Goal: Information Seeking & Learning: Learn about a topic

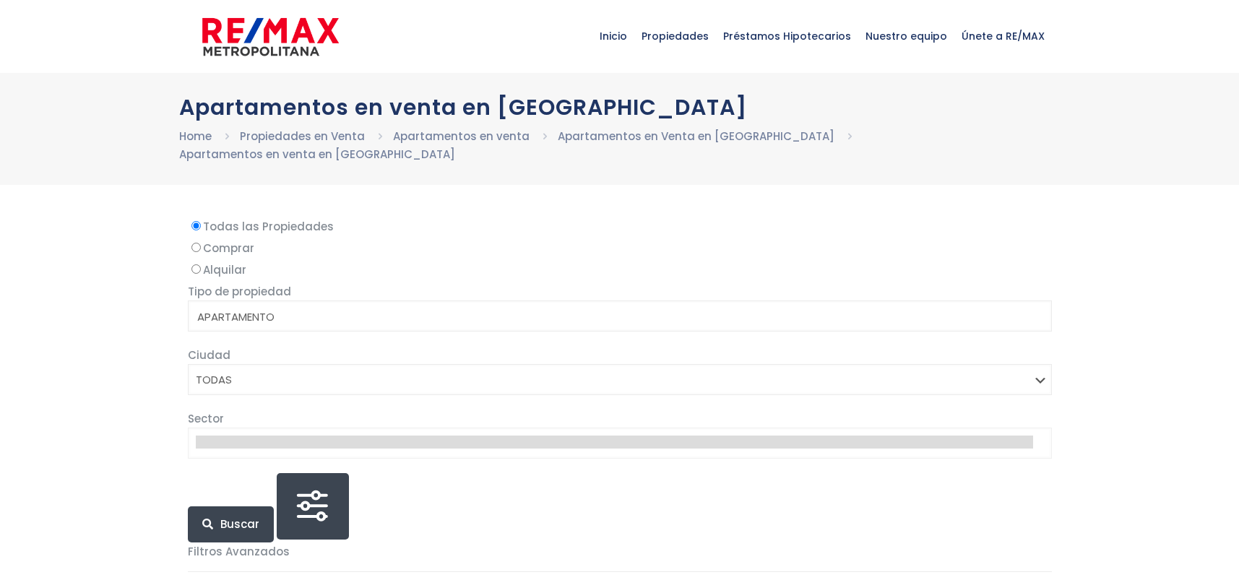
select select
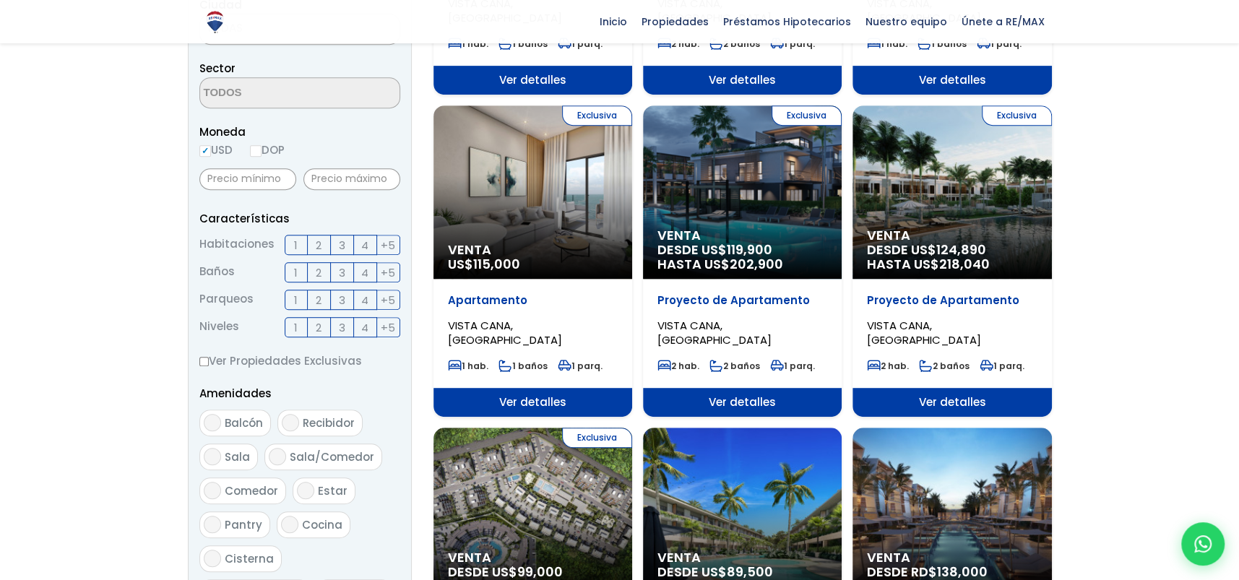
scroll to position [361, 0]
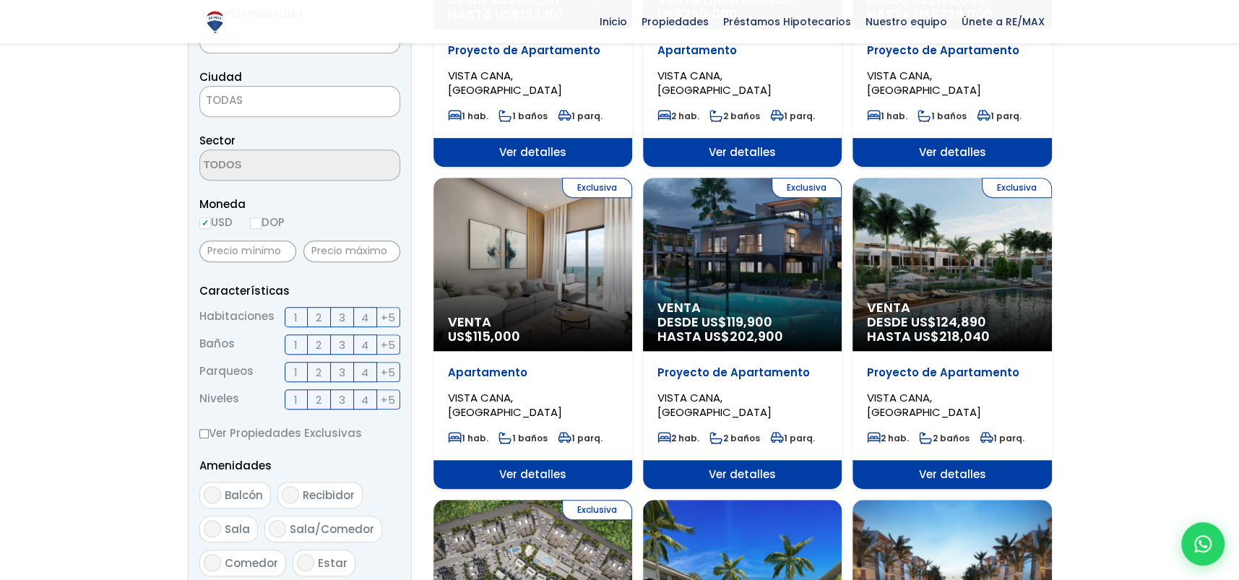
click at [518, 261] on div "Exclusiva Venta US$ 115,000" at bounding box center [533, 264] width 199 height 173
click at [562, 286] on div "Exclusiva Venta US$ 115,000" at bounding box center [533, 264] width 199 height 173
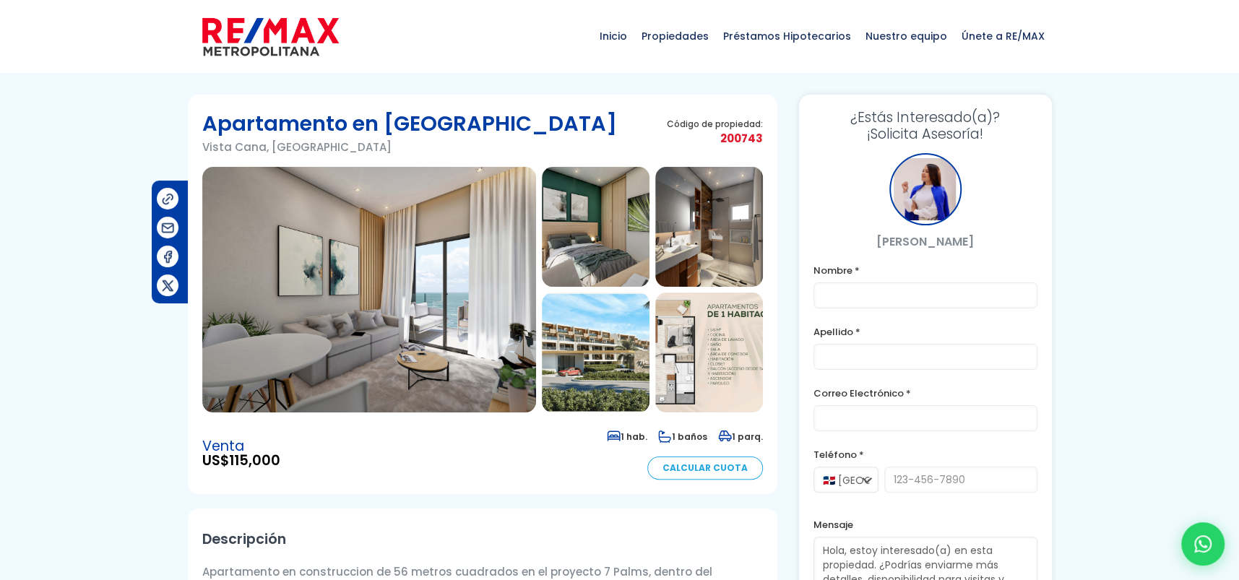
click at [415, 304] on img at bounding box center [369, 290] width 334 height 246
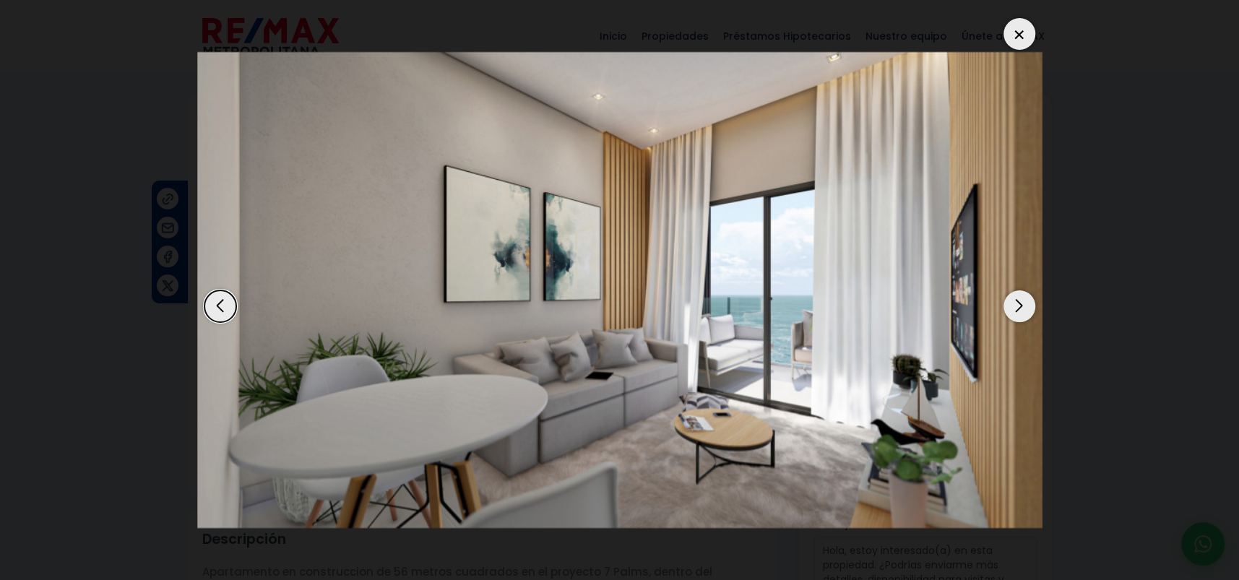
click at [1019, 313] on div "Next slide" at bounding box center [1020, 306] width 32 height 32
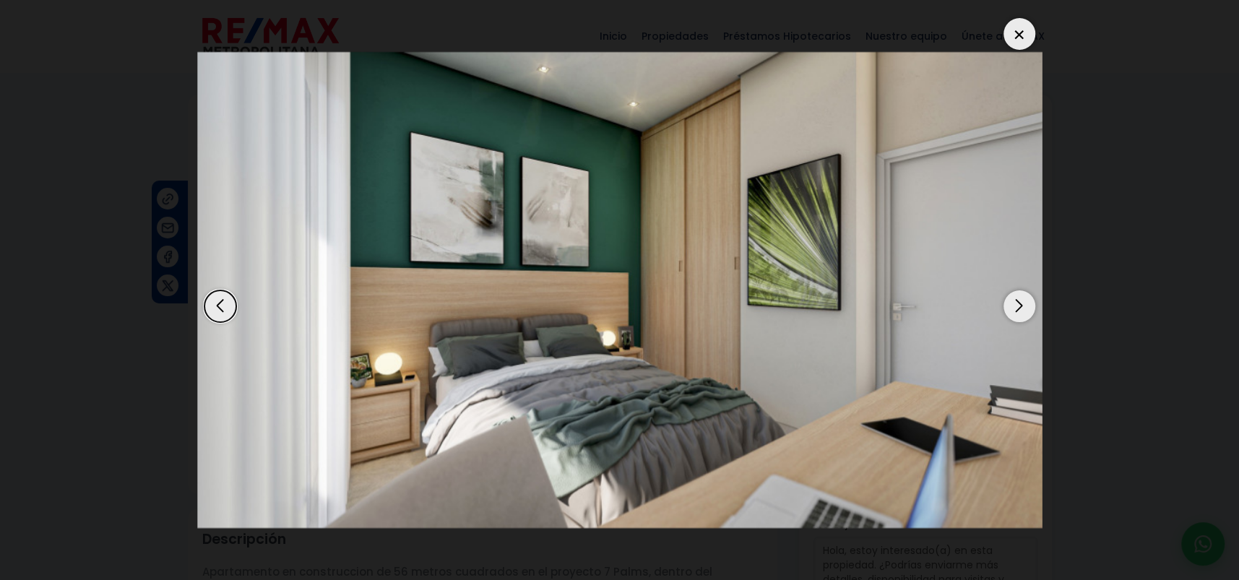
click at [1019, 313] on div "Next slide" at bounding box center [1020, 306] width 32 height 32
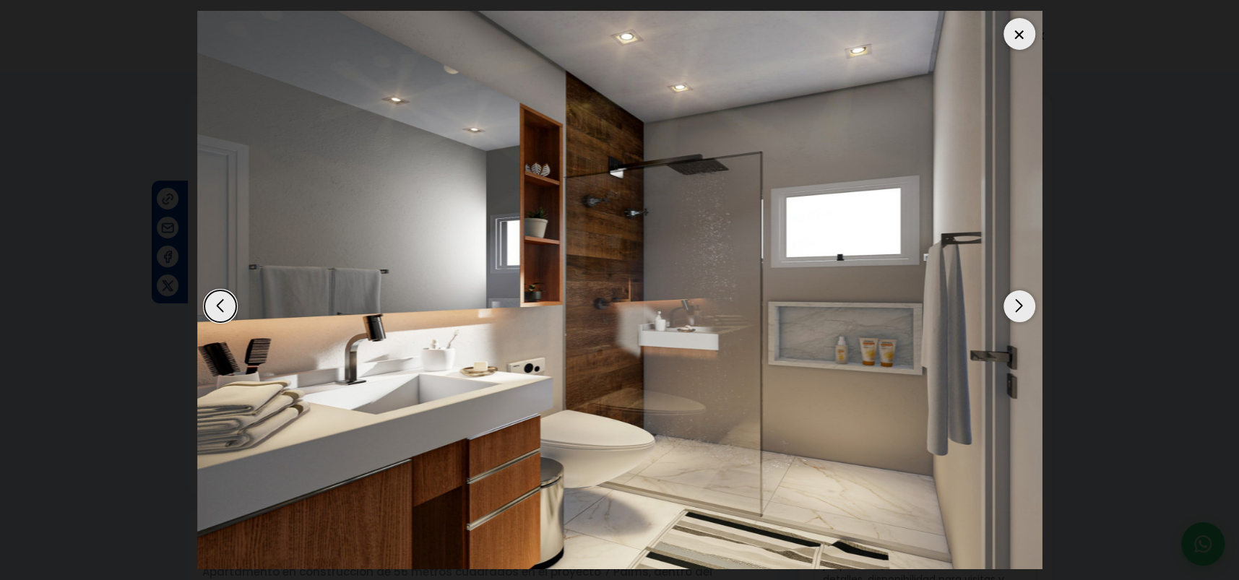
click at [1019, 313] on div "Next slide" at bounding box center [1020, 306] width 32 height 32
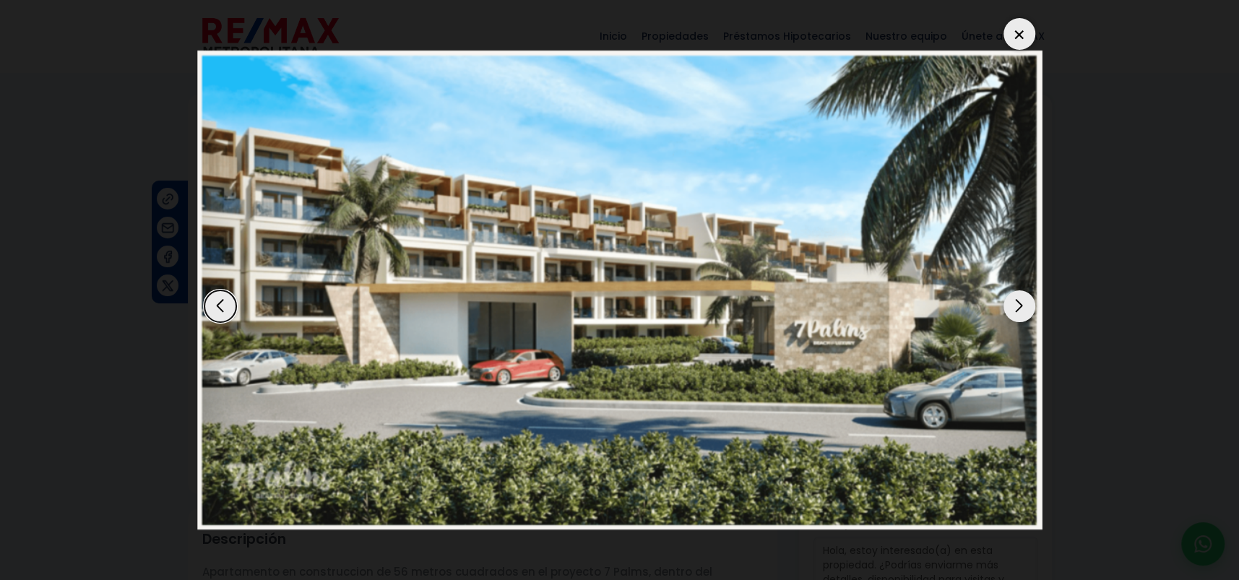
click at [1019, 313] on div "Next slide" at bounding box center [1020, 306] width 32 height 32
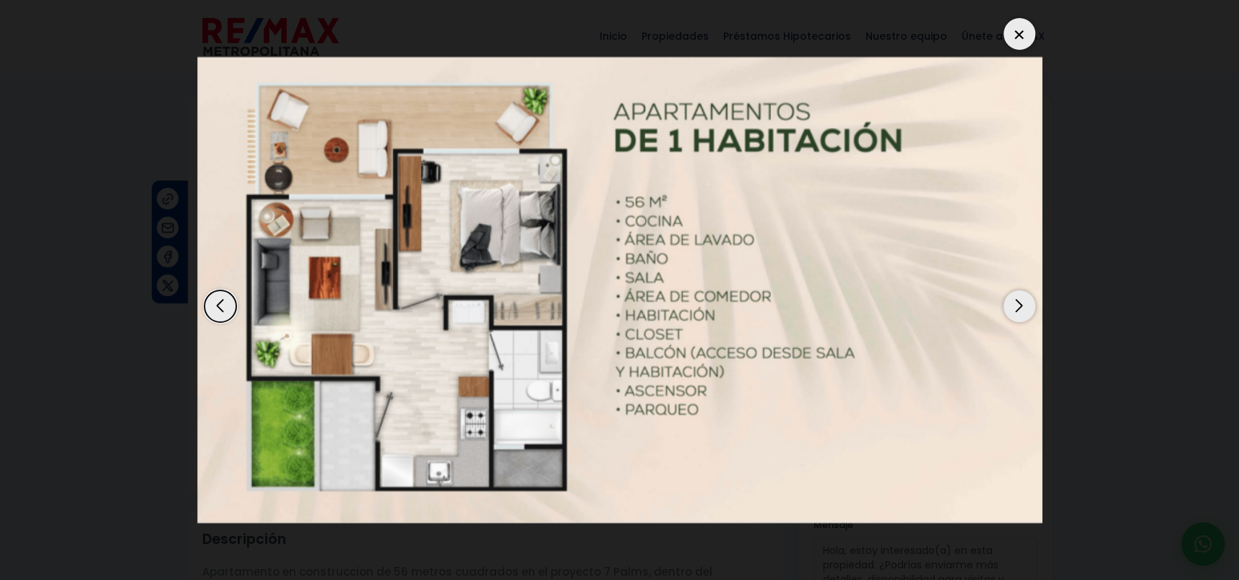
click at [1019, 313] on div "Next slide" at bounding box center [1020, 306] width 32 height 32
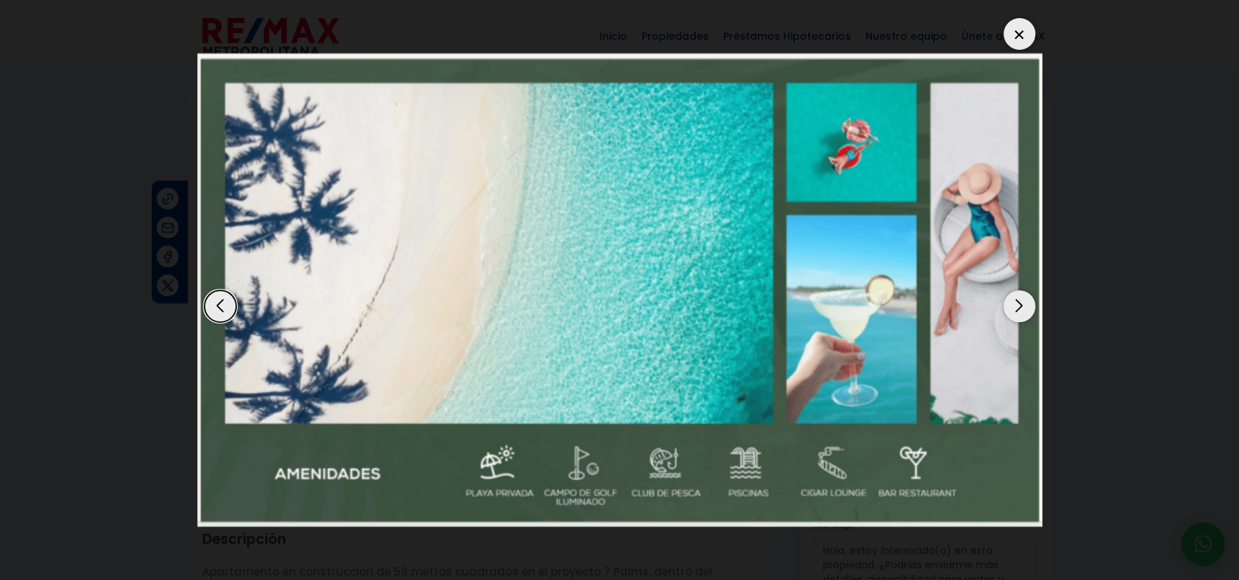
click at [1019, 313] on div "Next slide" at bounding box center [1020, 306] width 32 height 32
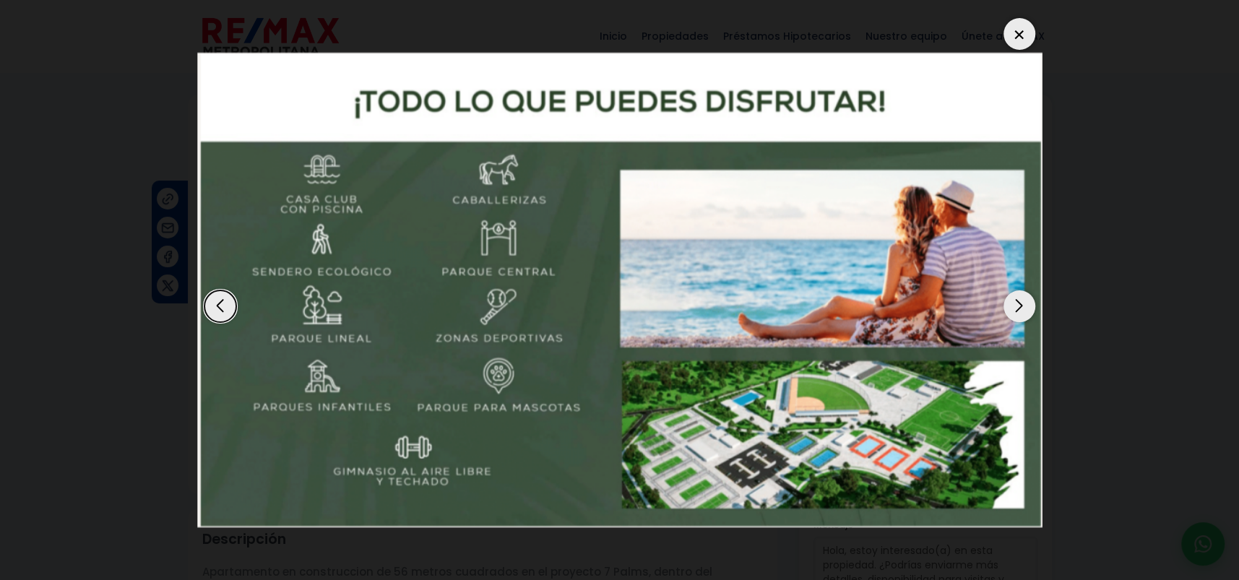
click at [225, 309] on div "Previous slide" at bounding box center [220, 306] width 32 height 32
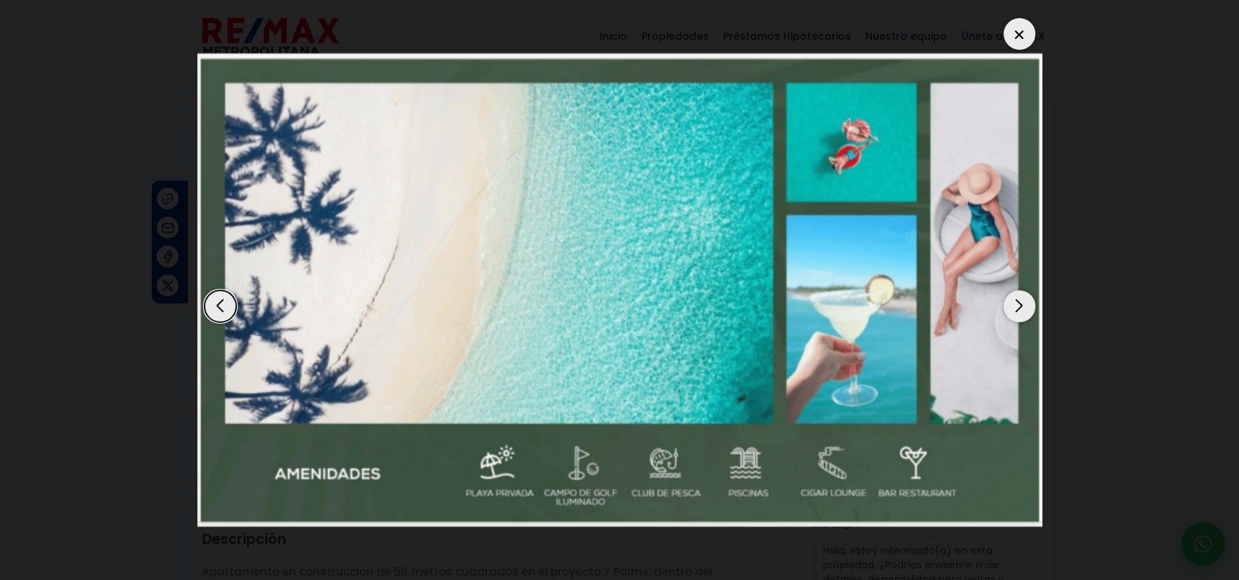
click at [225, 309] on div "Previous slide" at bounding box center [220, 306] width 32 height 32
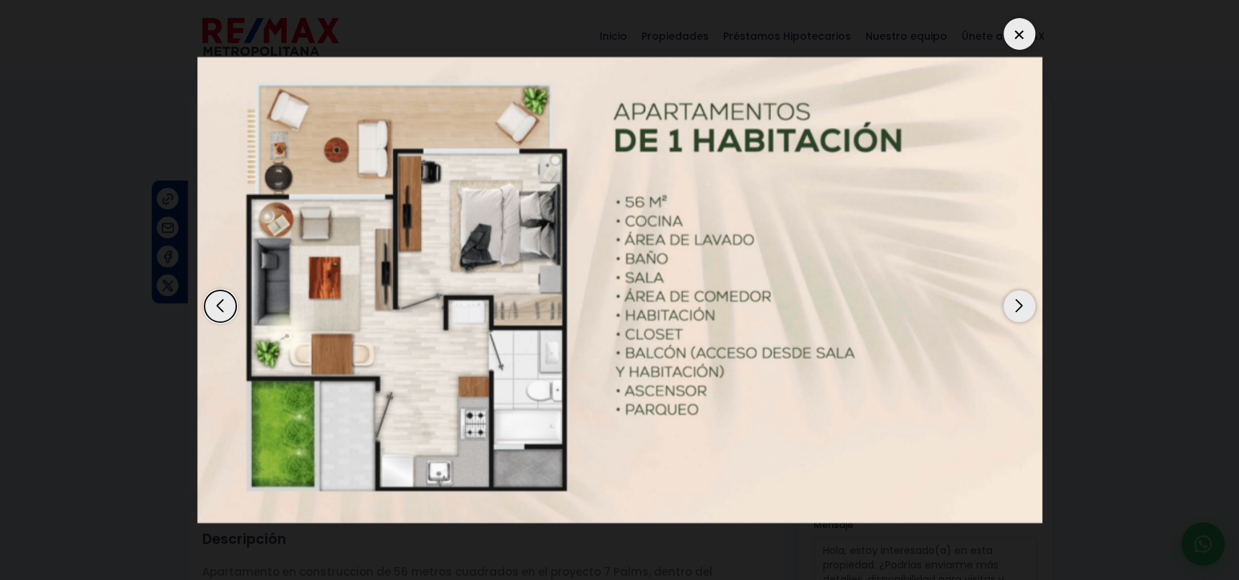
click at [1017, 305] on div "Next slide" at bounding box center [1020, 306] width 32 height 32
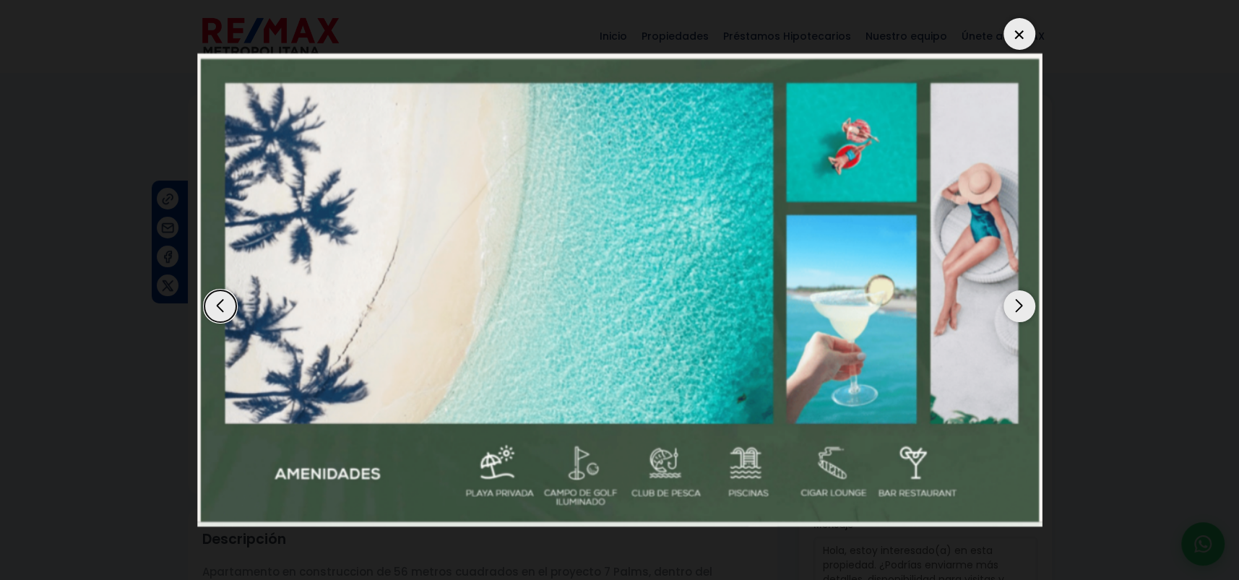
click at [1017, 305] on div "Next slide" at bounding box center [1020, 306] width 32 height 32
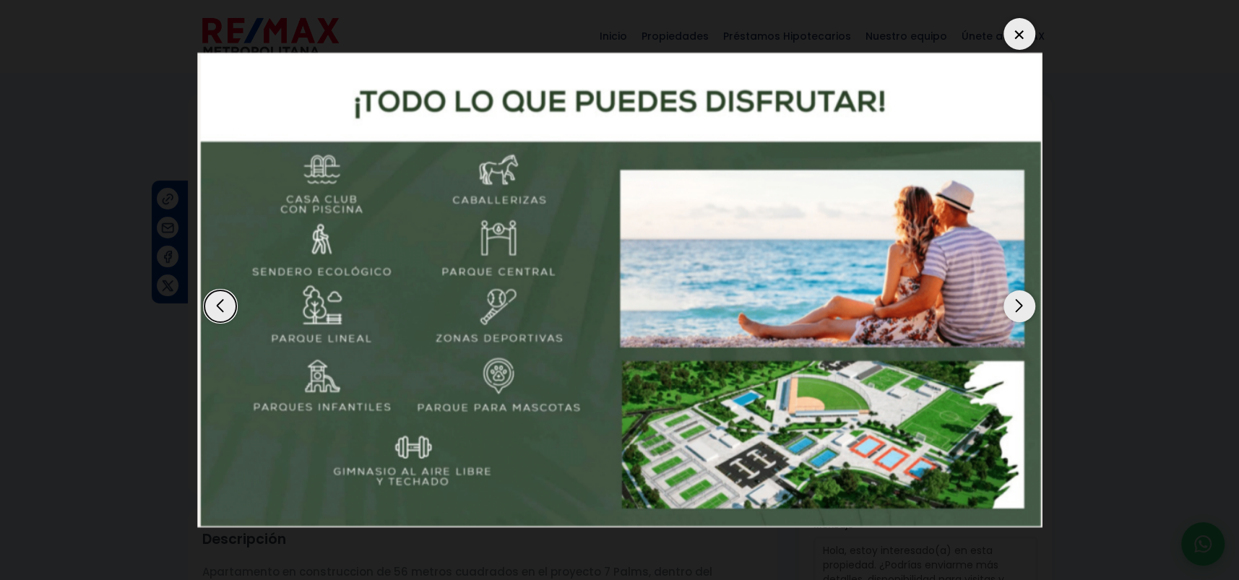
click at [1017, 305] on div "Next slide" at bounding box center [1020, 306] width 32 height 32
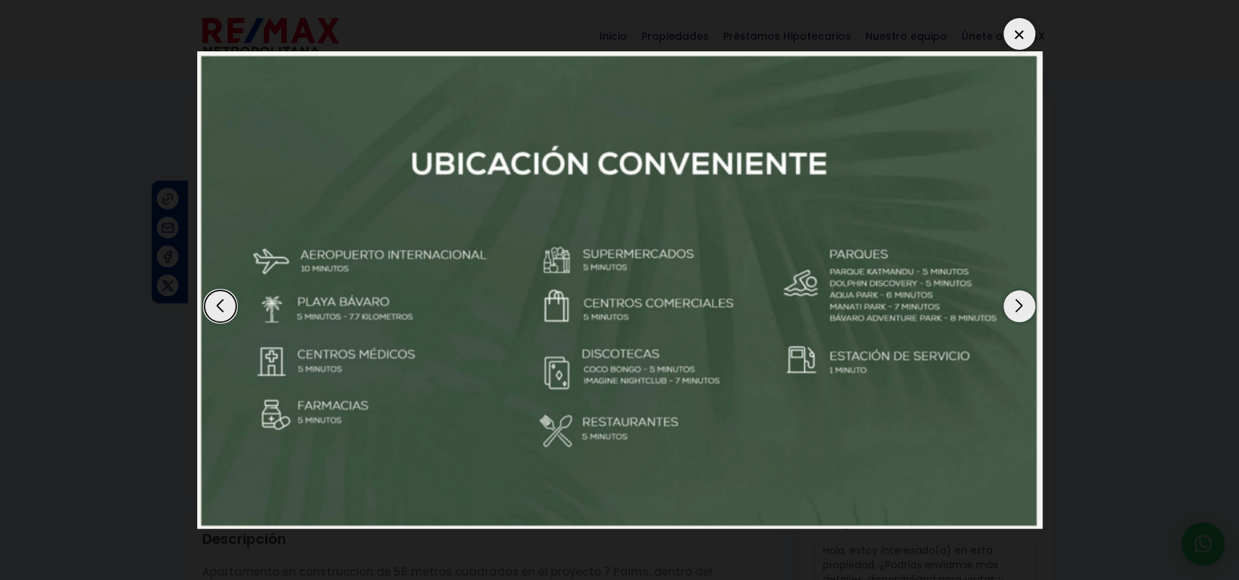
click at [1017, 305] on div "Next slide" at bounding box center [1020, 306] width 32 height 32
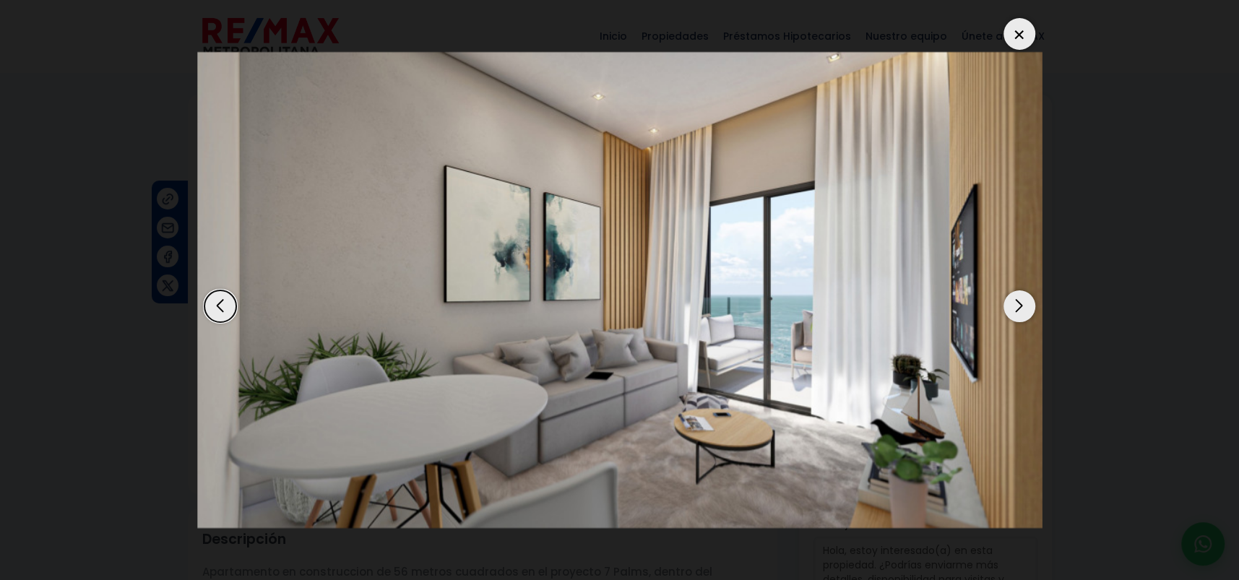
click at [1017, 305] on div "Next slide" at bounding box center [1020, 306] width 32 height 32
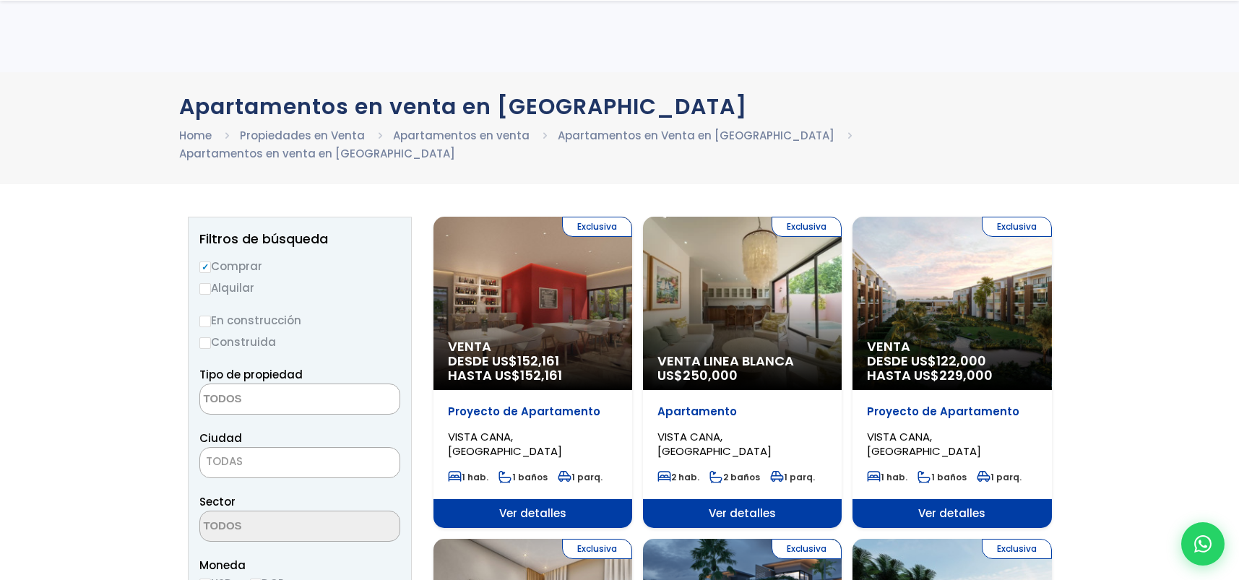
select select
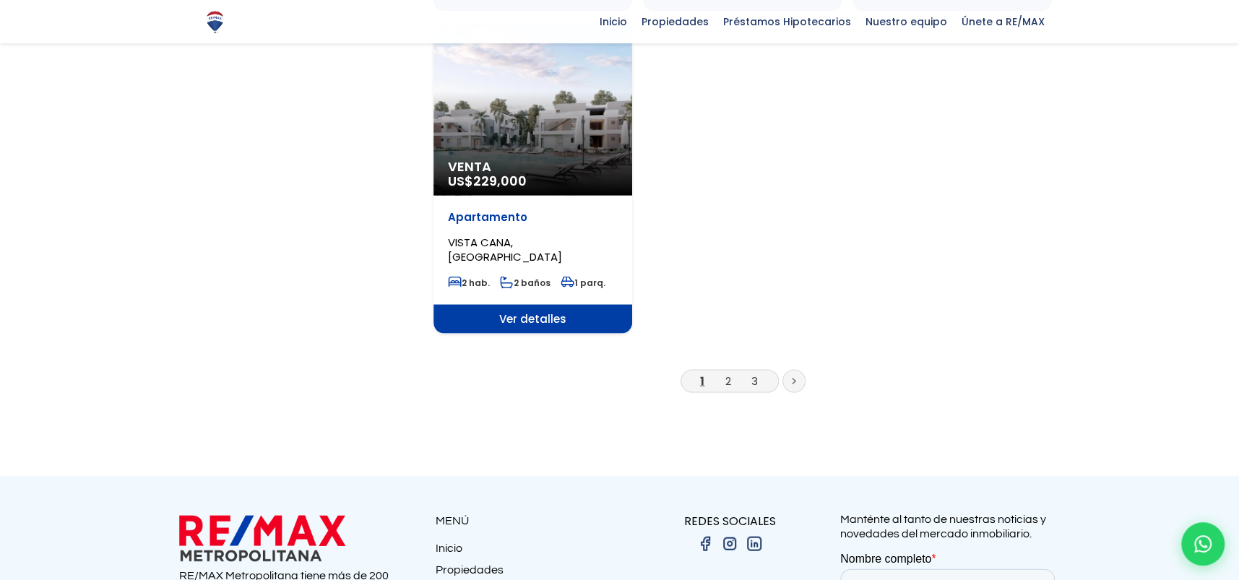
scroll to position [1951, 0]
